Goal: Information Seeking & Learning: Check status

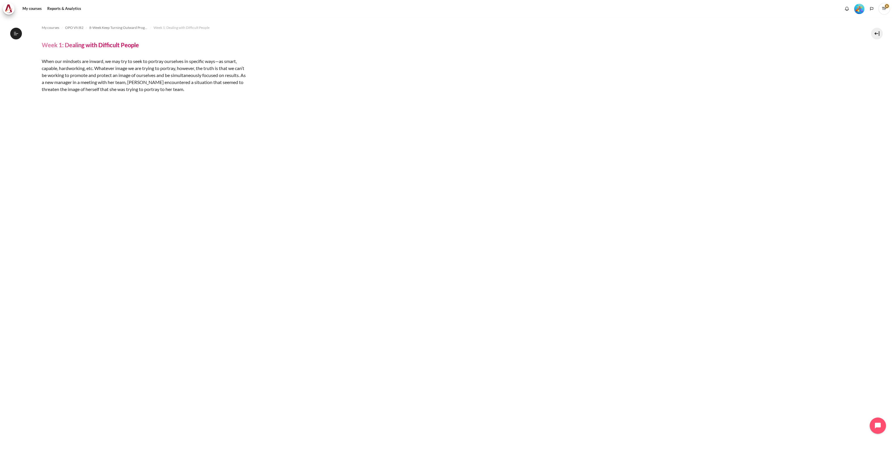
scroll to position [105, 0]
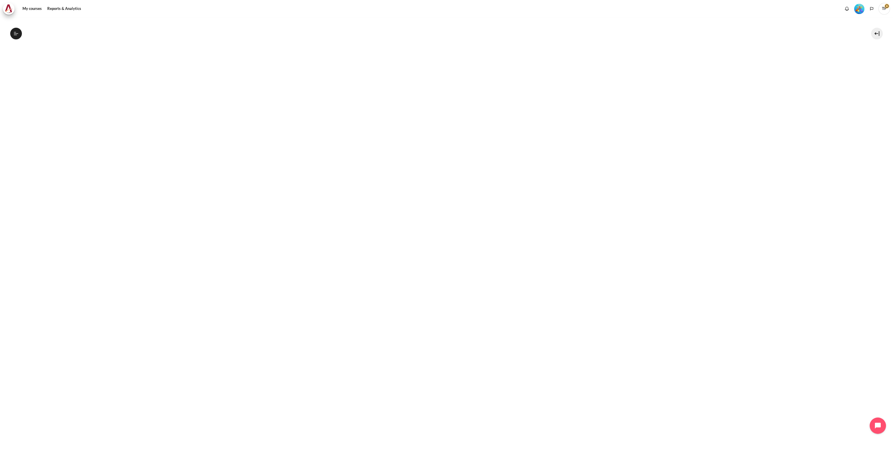
click at [594, 11] on img "Level #5" at bounding box center [859, 9] width 10 height 10
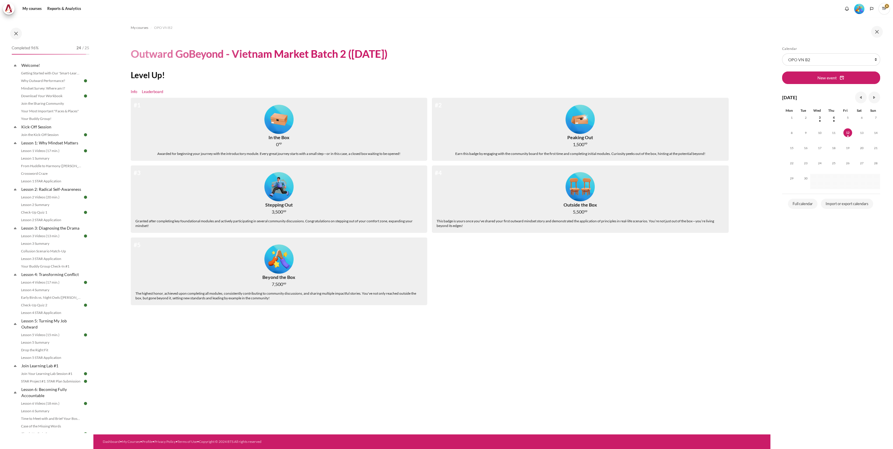
click at [157, 91] on link "Leaderboard" at bounding box center [152, 92] width 21 height 6
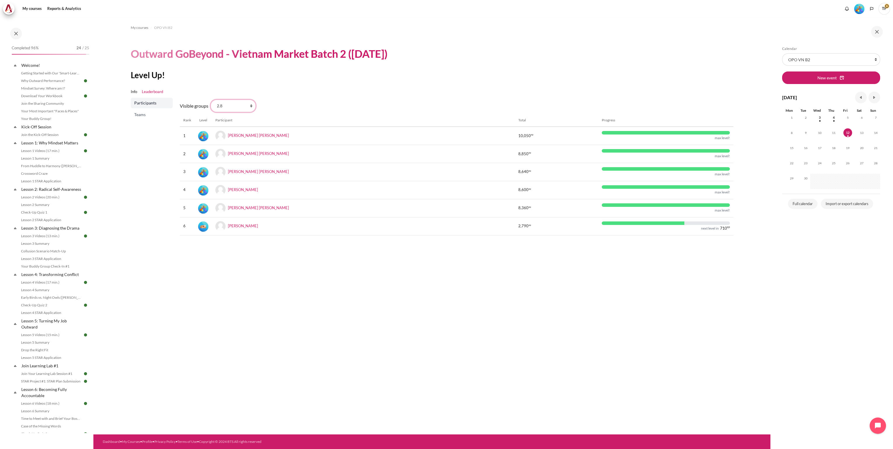
click at [251, 107] on select "All participants 2.7 2.1 2.2 2.3 2.4 2.5 2.6 2.8" at bounding box center [233, 106] width 45 height 12
select select "4949"
click at [211, 100] on select "All participants 2.7 2.1 2.2 2.3 2.4 2.5 2.6 2.8" at bounding box center [233, 106] width 45 height 12
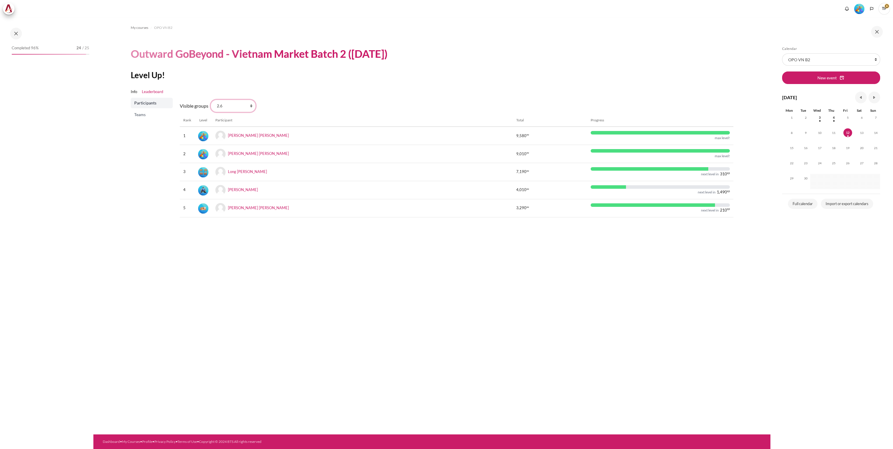
click at [251, 107] on select "All participants 2.7 2.1 2.2 2.3 2.4 2.5 2.6 2.8" at bounding box center [233, 106] width 45 height 12
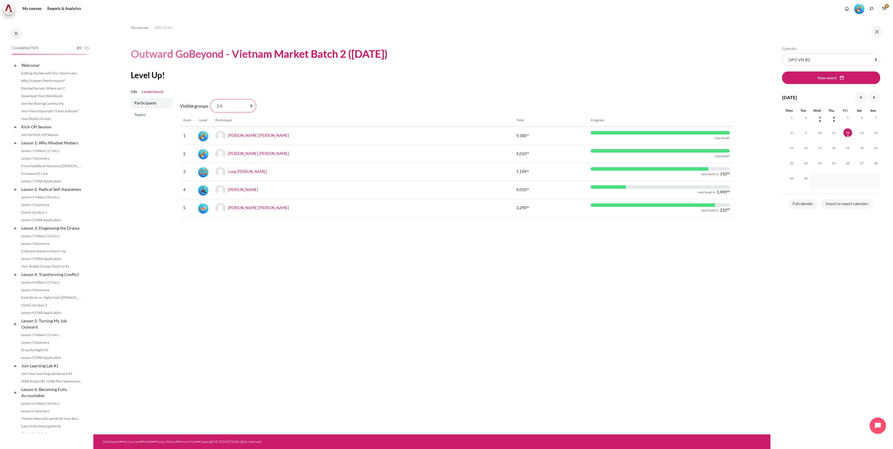
click at [211, 100] on select "All participants 2.7 2.1 2.2 2.3 2.4 2.5 2.6 2.8" at bounding box center [233, 106] width 45 height 12
click at [252, 108] on select "All participants 2.7 2.1 2.2 2.3 2.4 2.5 2.6 2.8" at bounding box center [233, 106] width 45 height 12
click at [211, 100] on select "All participants 2.7 2.1 2.2 2.3 2.4 2.5 2.6 2.8" at bounding box center [233, 106] width 45 height 12
click at [250, 108] on select "All participants 2.7 2.1 2.2 2.3 2.4 2.5 2.6 2.8" at bounding box center [233, 106] width 45 height 12
click at [211, 100] on select "All participants 2.7 2.1 2.2 2.3 2.4 2.5 2.6 2.8" at bounding box center [233, 106] width 45 height 12
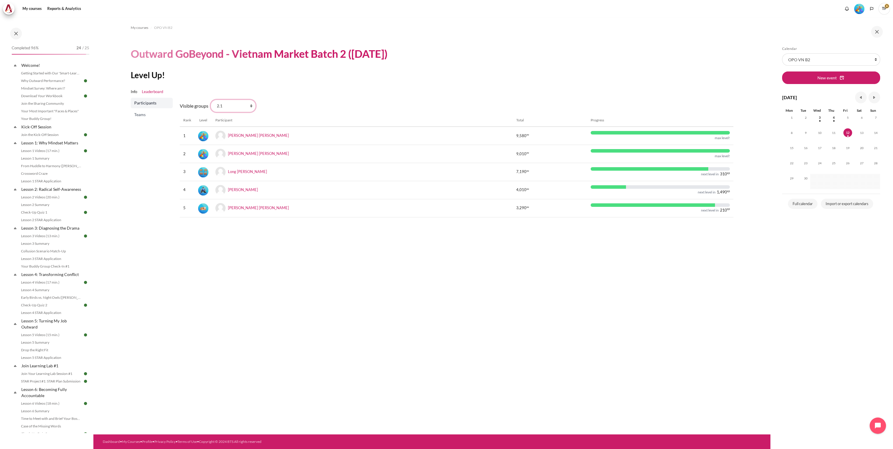
click at [250, 109] on select "All participants 2.7 2.1 2.2 2.3 2.4 2.5 2.6 2.8" at bounding box center [233, 106] width 45 height 12
select select "4946"
click at [211, 100] on select "All participants 2.7 2.1 2.2 2.3 2.4 2.5 2.6 2.8" at bounding box center [233, 106] width 45 height 12
click at [47, 413] on link "Game Drop 2: Word Search" at bounding box center [51, 413] width 64 height 7
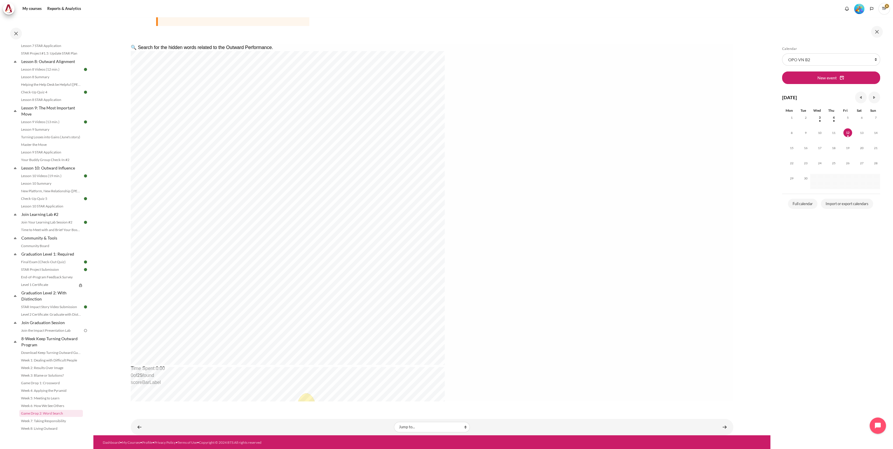
scroll to position [80, 0]
